Goal: Information Seeking & Learning: Learn about a topic

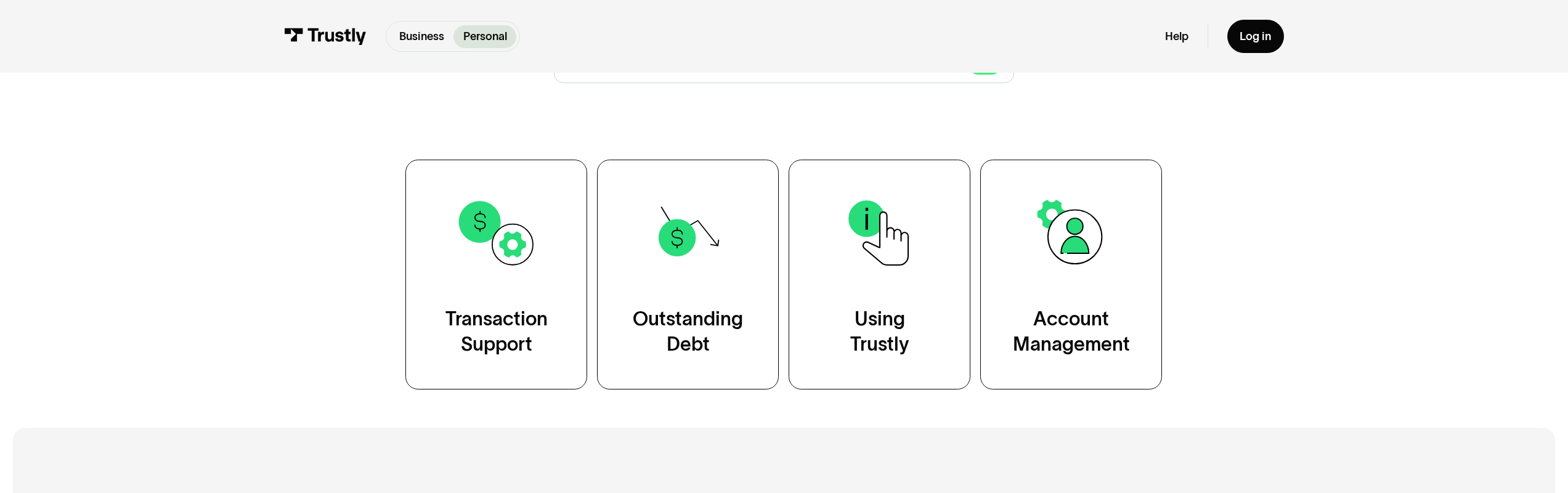
scroll to position [259, 0]
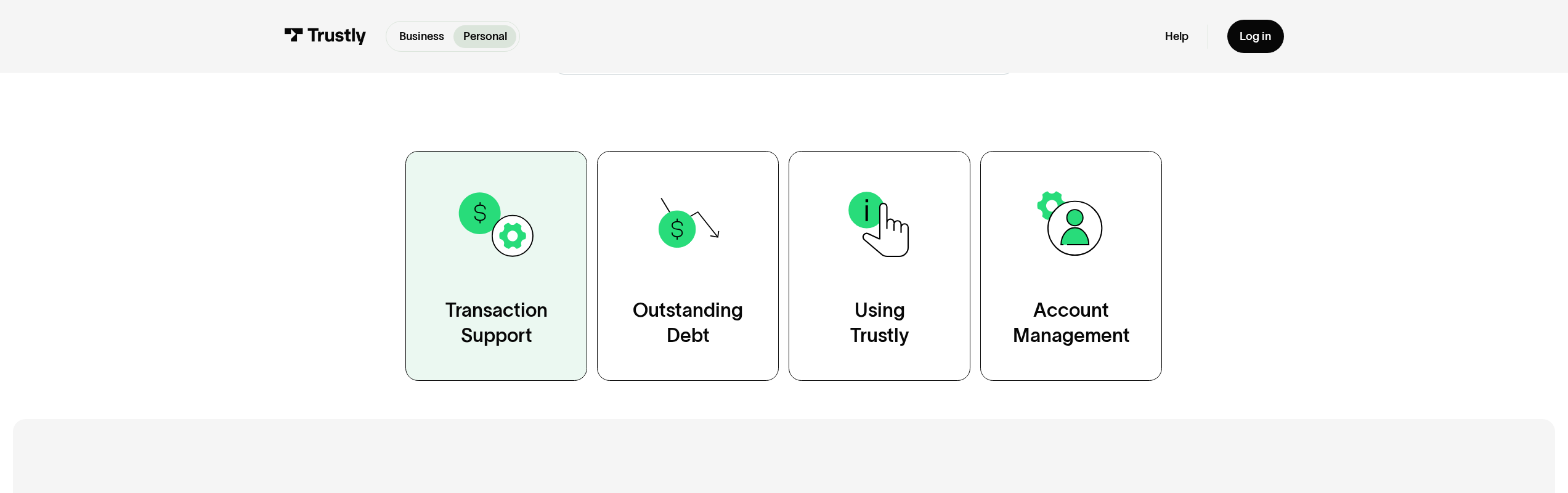
click at [504, 261] on img at bounding box center [496, 224] width 83 height 83
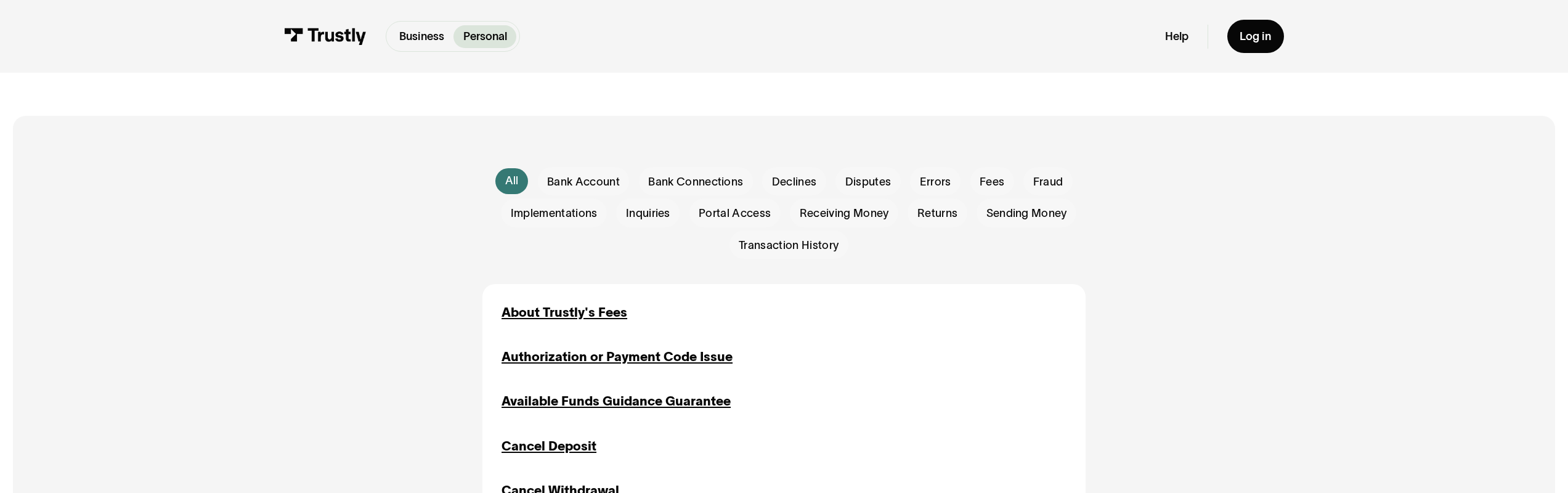
scroll to position [432, 0]
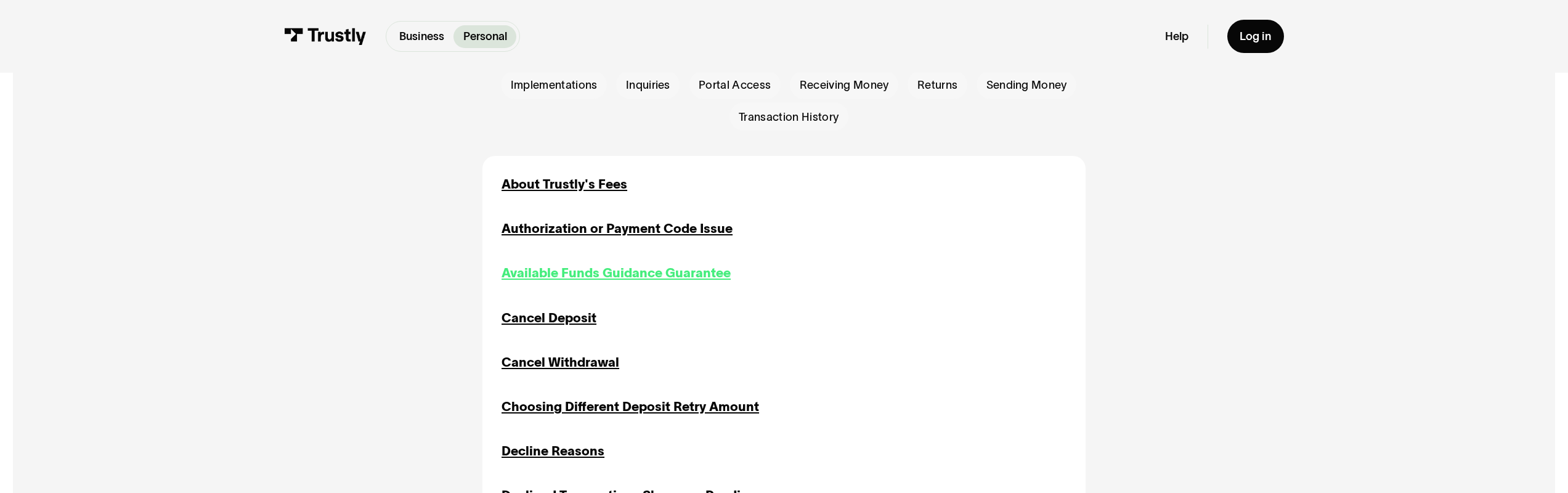
click at [635, 280] on div "Available Funds Guidance Guarantee" at bounding box center [617, 272] width 230 height 19
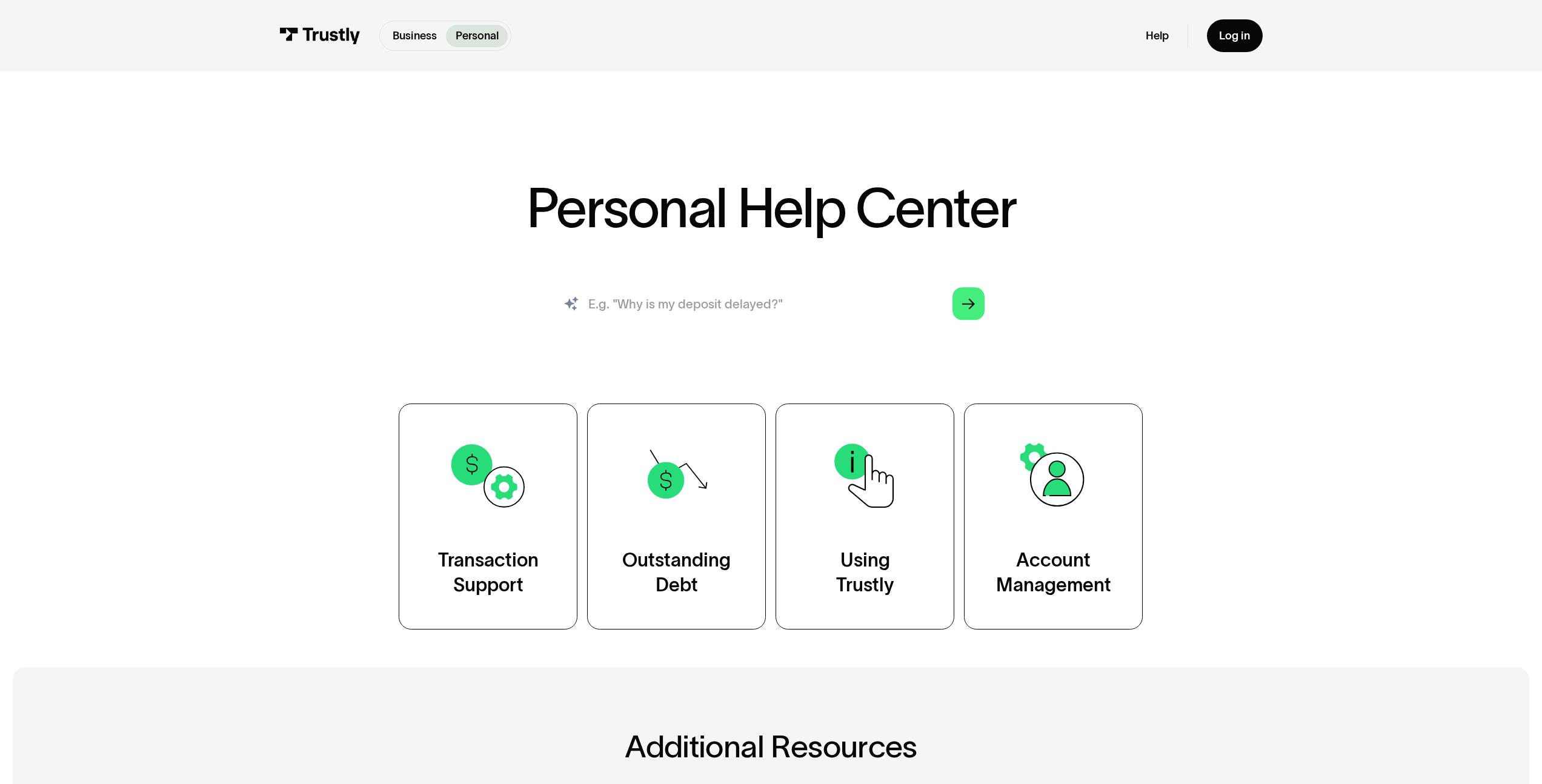
click at [746, 317] on input "search" at bounding box center [771, 303] width 452 height 50
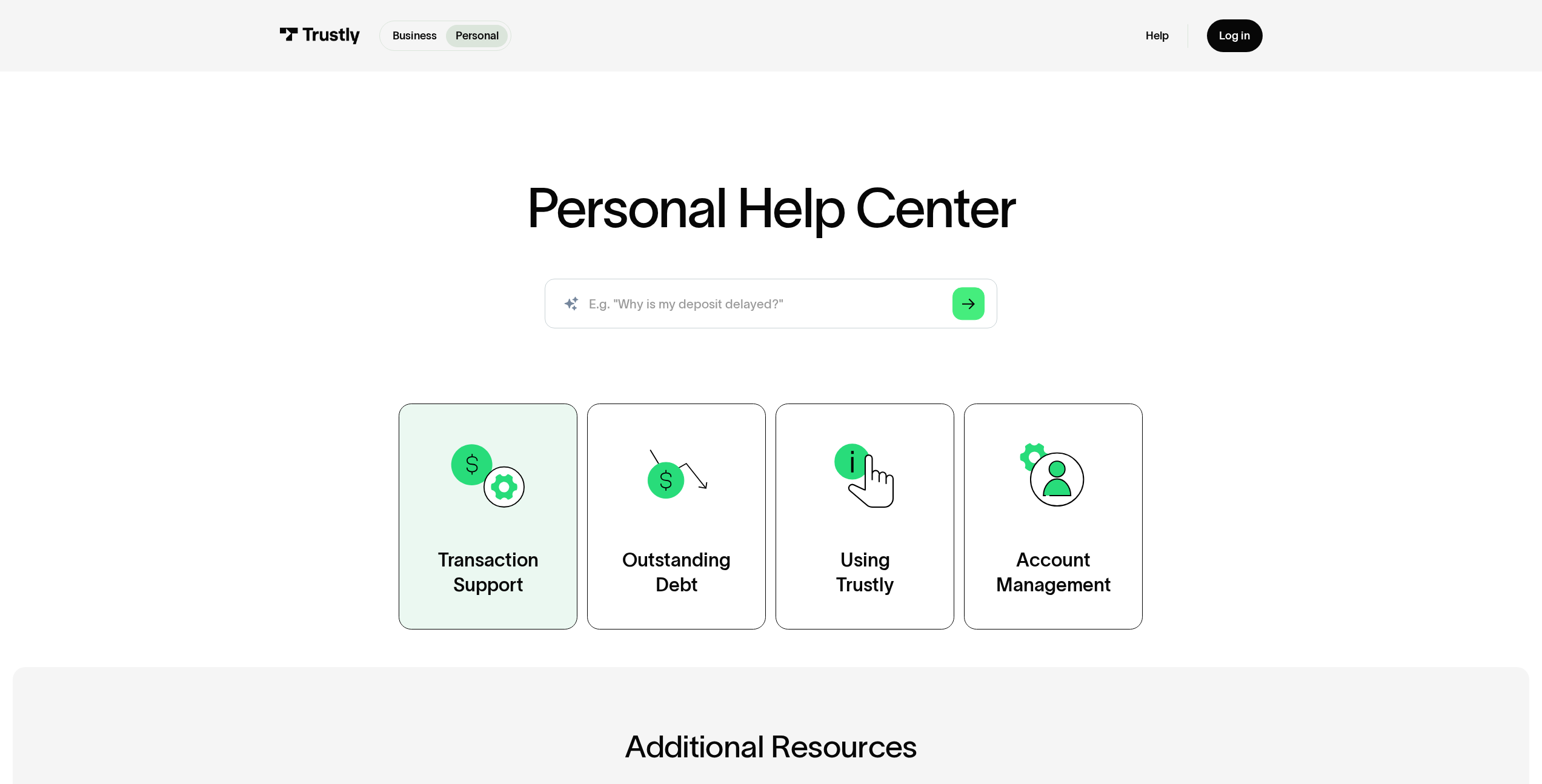
click at [541, 533] on link "Transaction Support" at bounding box center [488, 516] width 179 height 226
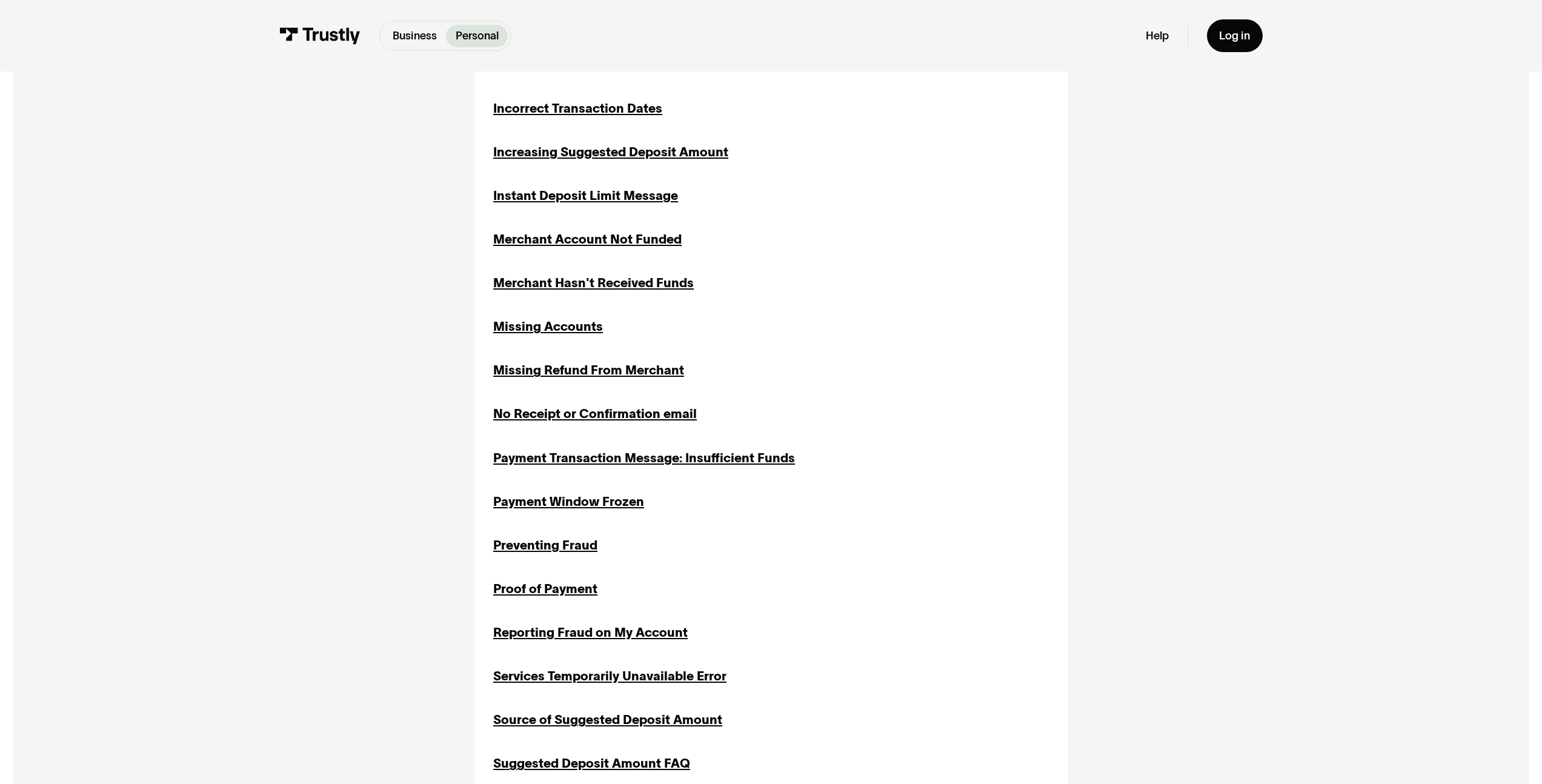
scroll to position [1124, 0]
